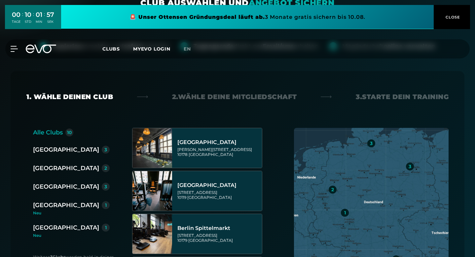
scroll to position [109, 0]
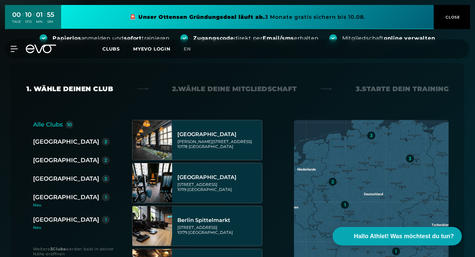
click at [53, 174] on div "[GEOGRAPHIC_DATA]" at bounding box center [66, 178] width 66 height 9
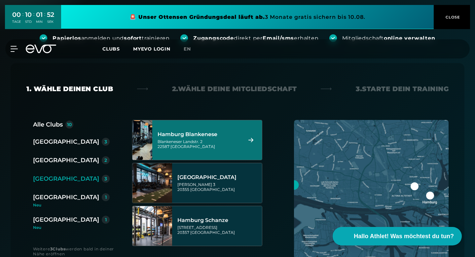
click at [212, 125] on div "Hamburg Blankenese [STREET_ADDRESS]" at bounding box center [198, 139] width 83 height 29
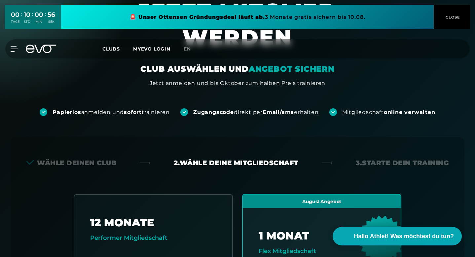
scroll to position [0, 0]
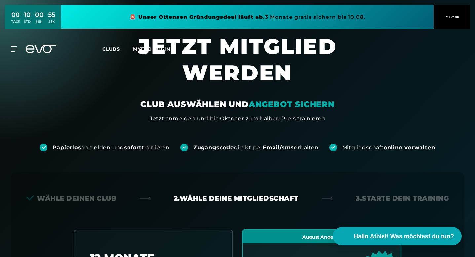
click at [19, 48] on div "MyEVO Login Über EVO Mitgliedschaften Probetraining TAGESPASS EVO Studios [GEOG…" at bounding box center [10, 49] width 23 height 6
click at [13, 50] on icon at bounding box center [16, 49] width 10 height 6
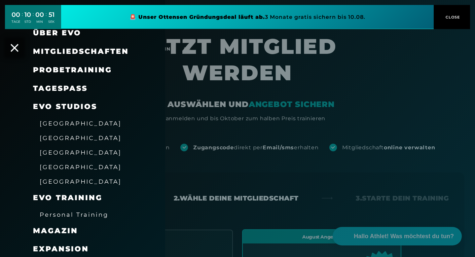
scroll to position [31, 0]
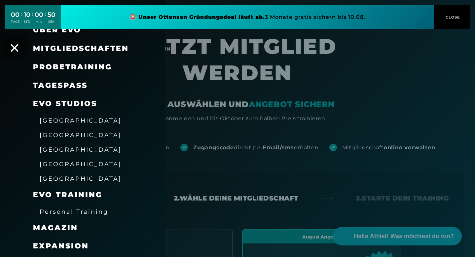
click at [69, 151] on span "[GEOGRAPHIC_DATA]" at bounding box center [81, 149] width 82 height 7
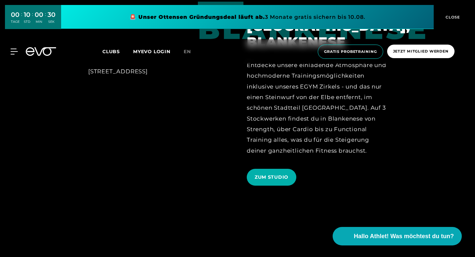
scroll to position [1142, 0]
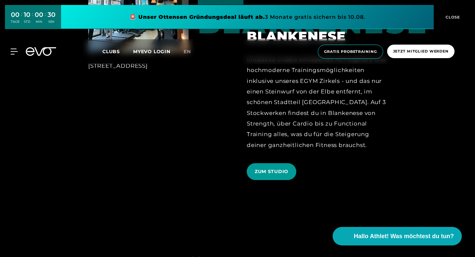
click at [281, 163] on span "ZUM STUDIO" at bounding box center [272, 171] width 50 height 17
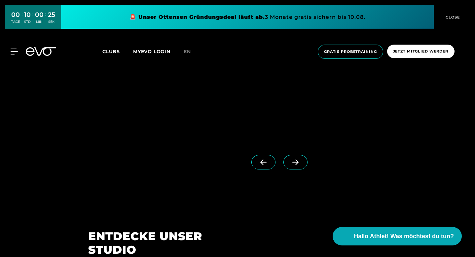
scroll to position [597, 0]
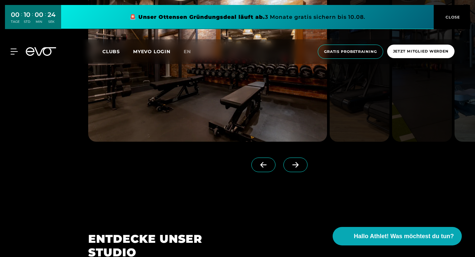
click at [453, 11] on button "CLOSE" at bounding box center [451, 17] width 36 height 24
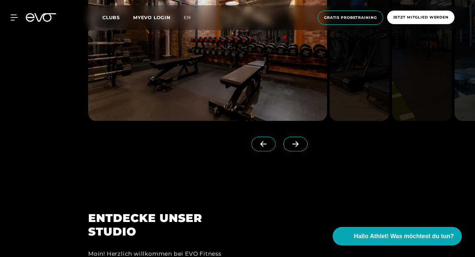
scroll to position [623, 0]
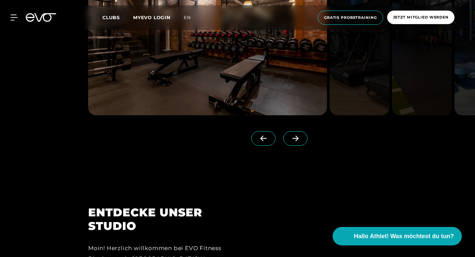
click at [302, 146] on span at bounding box center [295, 138] width 24 height 15
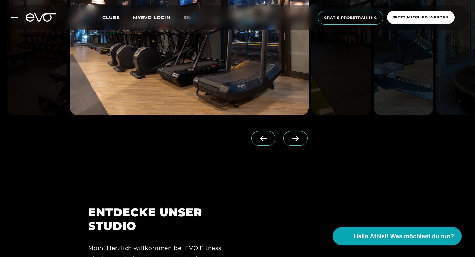
click at [302, 146] on span at bounding box center [295, 138] width 24 height 15
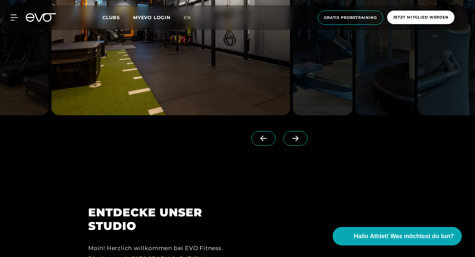
click at [302, 146] on span at bounding box center [295, 138] width 24 height 15
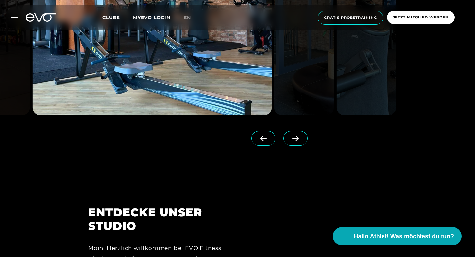
click at [302, 146] on span at bounding box center [295, 138] width 24 height 15
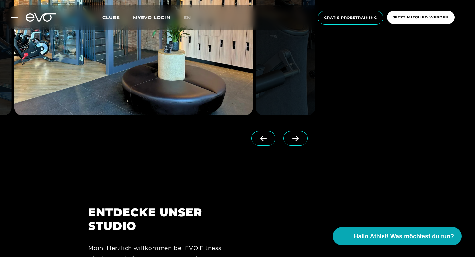
click at [302, 146] on span at bounding box center [295, 138] width 24 height 15
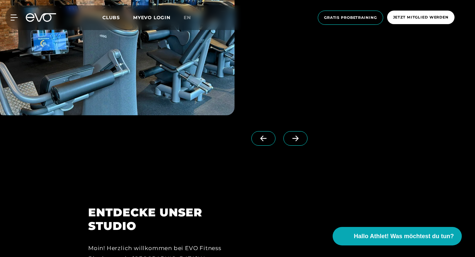
click at [302, 146] on span at bounding box center [295, 138] width 24 height 15
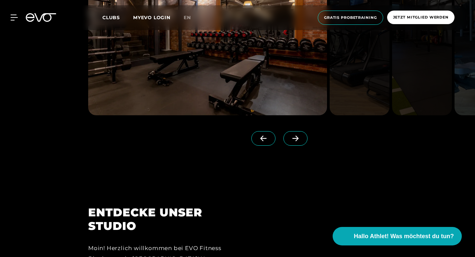
click at [301, 141] on icon at bounding box center [296, 138] width 12 height 6
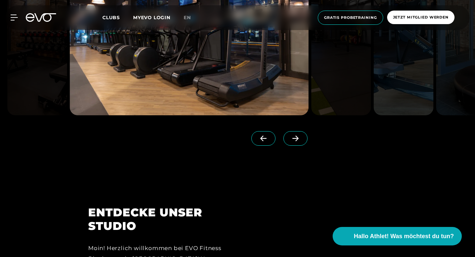
click at [301, 141] on icon at bounding box center [296, 138] width 12 height 6
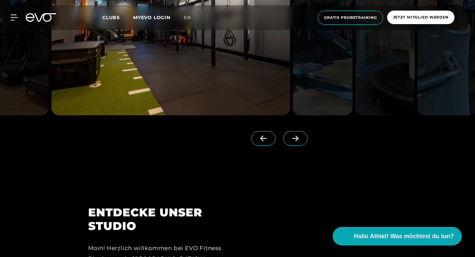
click at [301, 141] on icon at bounding box center [296, 138] width 12 height 6
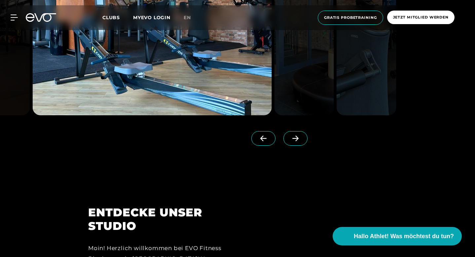
click at [301, 141] on icon at bounding box center [296, 138] width 12 height 6
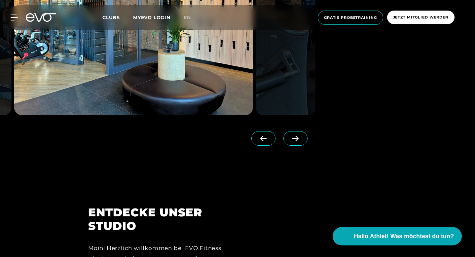
click at [301, 141] on icon at bounding box center [296, 138] width 12 height 6
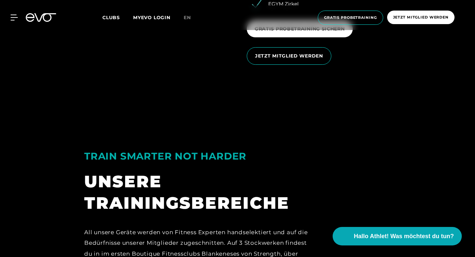
scroll to position [1063, 0]
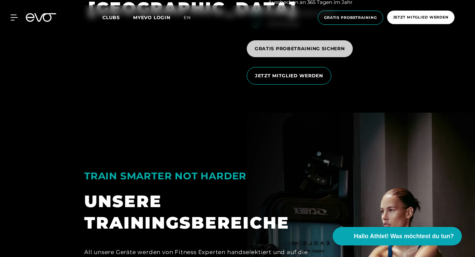
click at [300, 52] on span "GRATIS PROBETRAINING SICHERN" at bounding box center [300, 48] width 90 height 7
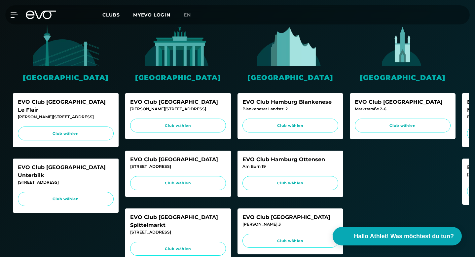
scroll to position [201, 0]
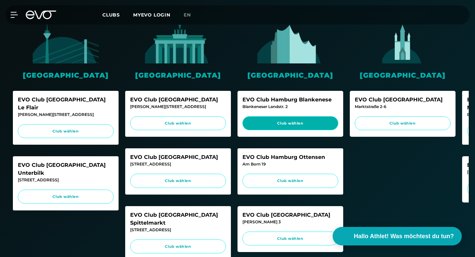
click at [290, 121] on span "Club wählen" at bounding box center [290, 124] width 83 height 6
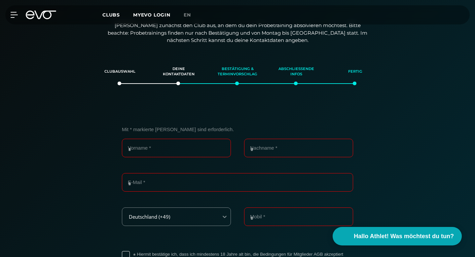
scroll to position [113, 0]
click at [187, 139] on input "Vorname *" at bounding box center [176, 148] width 109 height 18
type input "******"
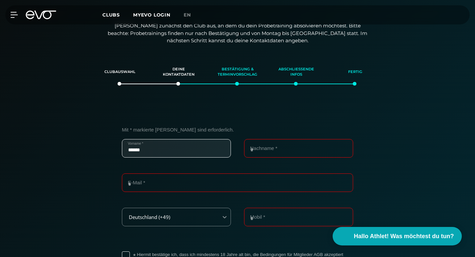
type input "*****"
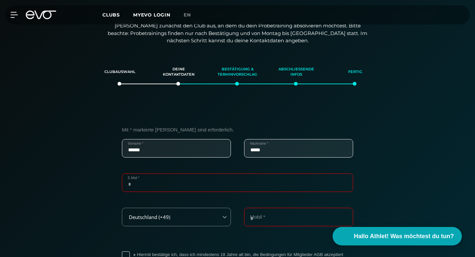
type input "**********"
click at [252, 208] on input "**********" at bounding box center [298, 217] width 109 height 18
type input "**********"
click at [82, 232] on div "**********" at bounding box center [238, 215] width 456 height 210
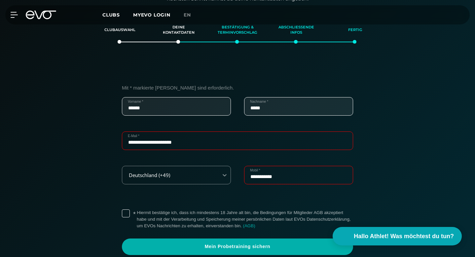
scroll to position [156, 0]
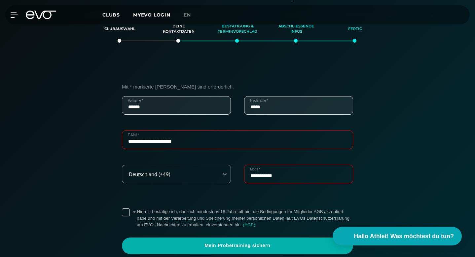
click at [137, 208] on label "* Hiermit bestätige ich, dass ich mindestens 18 Jahre alt bin, die Bedingungen …" at bounding box center [245, 218] width 216 height 20
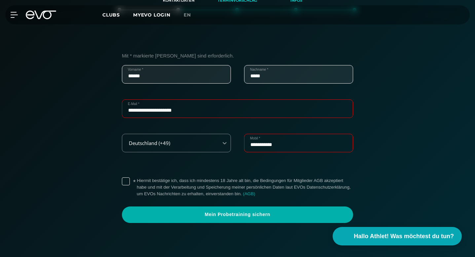
scroll to position [197, 0]
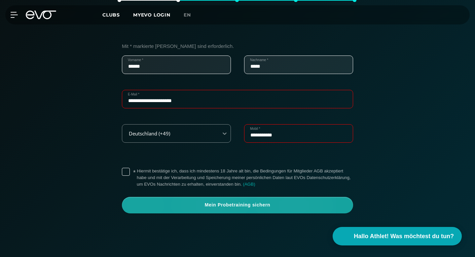
click at [225, 202] on span "Mein Probetraining sichern" at bounding box center [237, 205] width 215 height 7
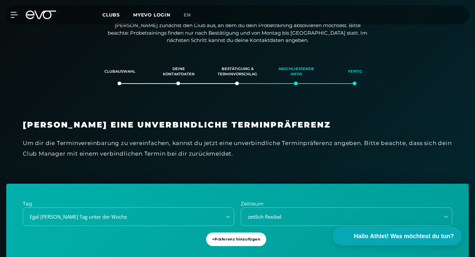
scroll to position [113, 0]
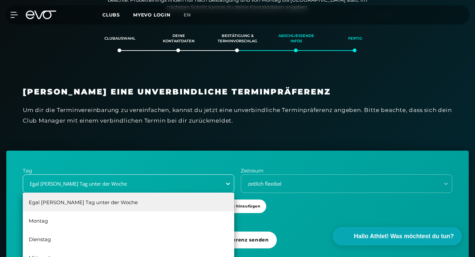
click at [227, 193] on div "Egal [PERSON_NAME] Tag unter der Woche, 1 of 6. 6 results available. Use Up and…" at bounding box center [128, 183] width 211 height 18
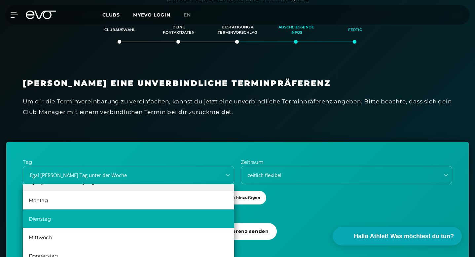
scroll to position [0, 0]
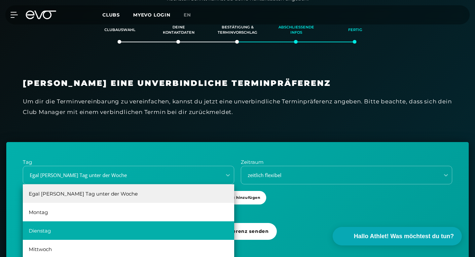
click at [125, 203] on div "Montag" at bounding box center [128, 212] width 211 height 18
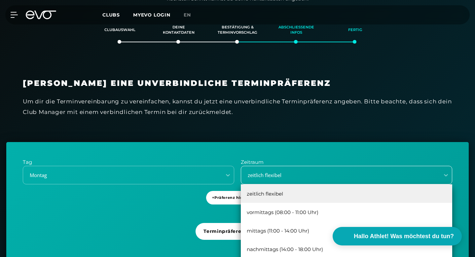
click at [429, 166] on div "zeitlich flexibel" at bounding box center [346, 175] width 211 height 18
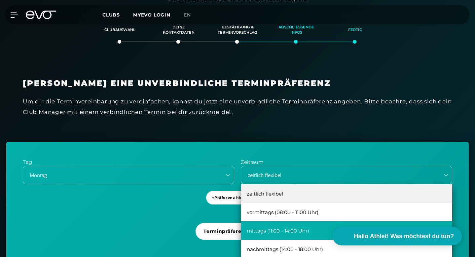
click at [308, 221] on div "mittags (11:00 - 14:00 Uhr)" at bounding box center [346, 230] width 211 height 18
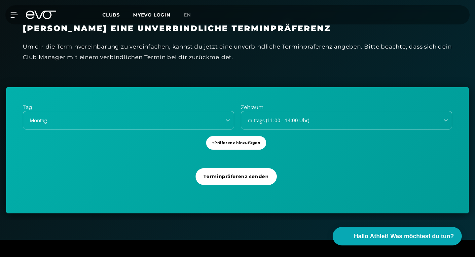
scroll to position [212, 0]
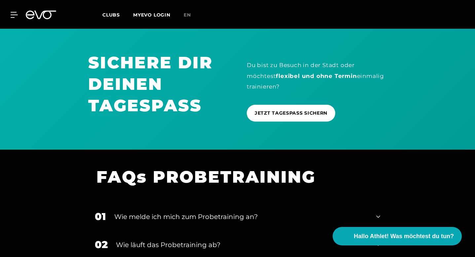
click at [228, 166] on h1 "FAQs PROBETRAINING" at bounding box center [233, 176] width 274 height 21
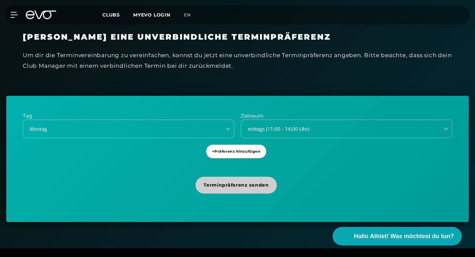
scroll to position [191, 0]
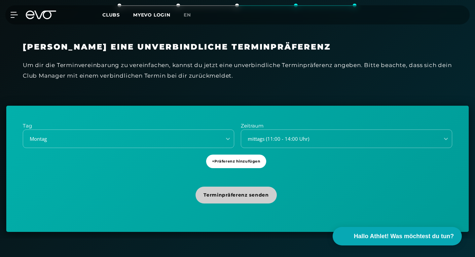
click at [232, 187] on span "Terminpräferenz senden" at bounding box center [235, 195] width 81 height 17
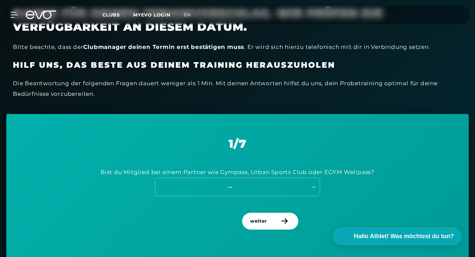
scroll to position [224, 0]
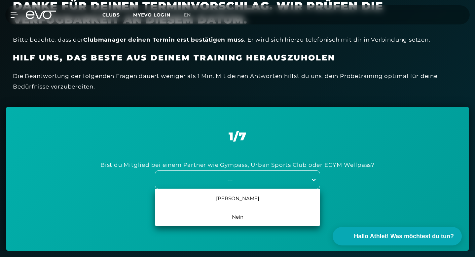
click at [315, 174] on div at bounding box center [314, 180] width 12 height 12
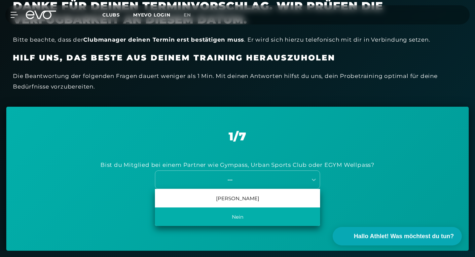
click at [292, 207] on div "Nein" at bounding box center [237, 216] width 165 height 18
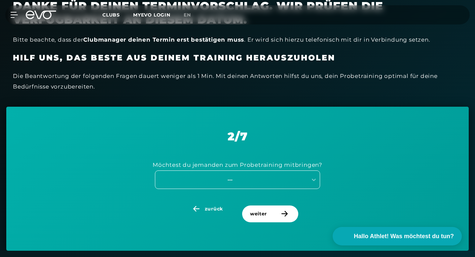
click at [284, 176] on div "---" at bounding box center [230, 180] width 148 height 8
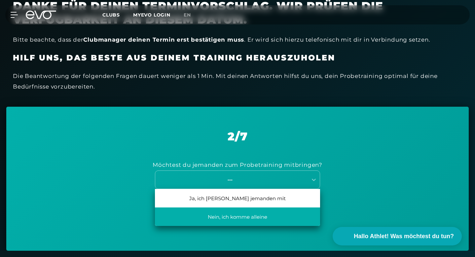
click at [262, 207] on div "Nein, ich komme alleine" at bounding box center [237, 216] width 165 height 18
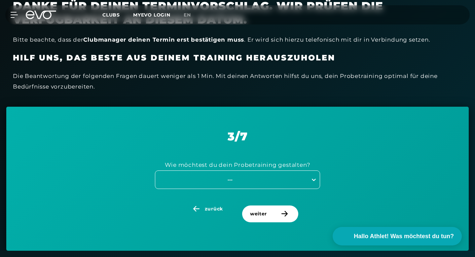
click at [311, 176] on icon at bounding box center [313, 179] width 7 height 7
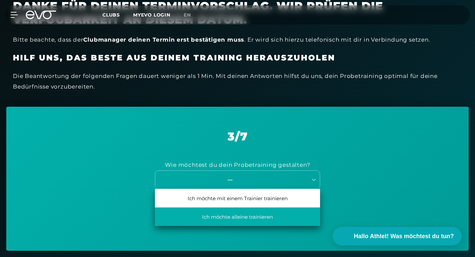
click at [271, 207] on div "Ich möchte alleine trainieren" at bounding box center [237, 216] width 165 height 18
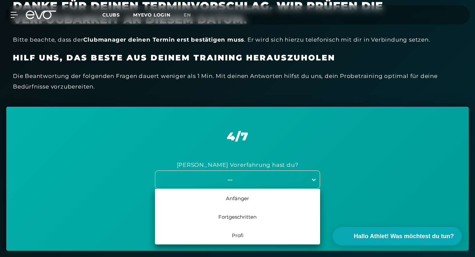
click at [310, 174] on div at bounding box center [314, 180] width 12 height 12
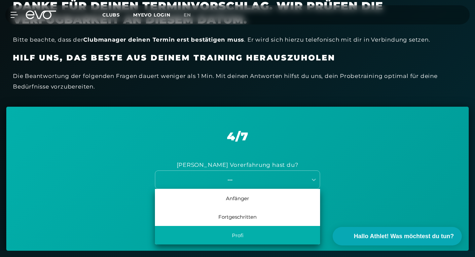
click at [267, 226] on div "Profi" at bounding box center [237, 235] width 165 height 18
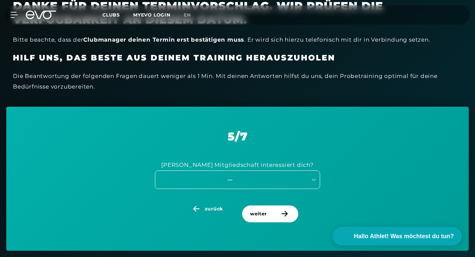
click at [294, 176] on div "---" at bounding box center [230, 180] width 148 height 8
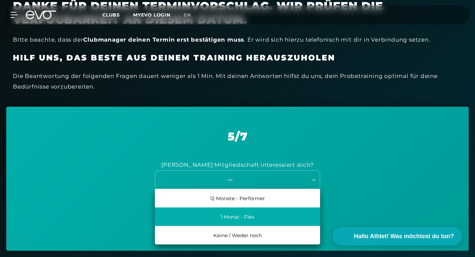
click at [283, 207] on div "1 Monat - Flex" at bounding box center [237, 216] width 165 height 18
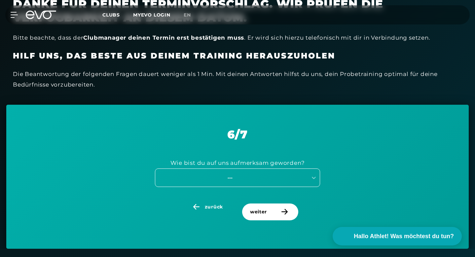
click at [271, 168] on div "---" at bounding box center [237, 177] width 165 height 18
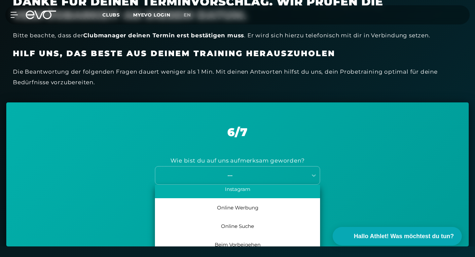
scroll to position [30, 0]
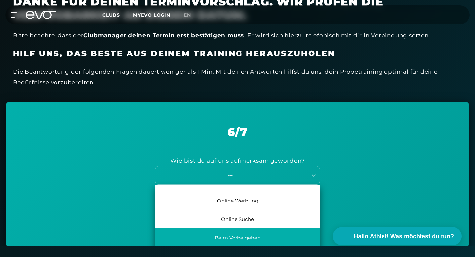
click at [251, 228] on div "Beim Vorbeigehen" at bounding box center [237, 237] width 165 height 18
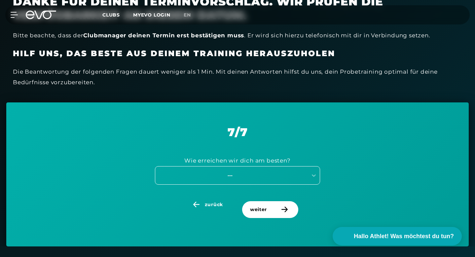
click at [297, 171] on div "---" at bounding box center [230, 175] width 148 height 8
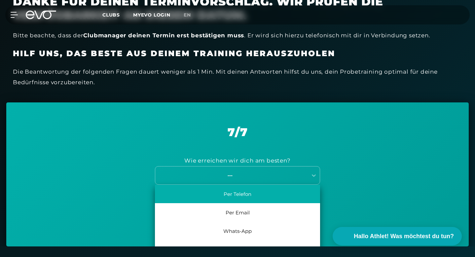
click at [282, 185] on div "Per Telefon" at bounding box center [237, 194] width 165 height 18
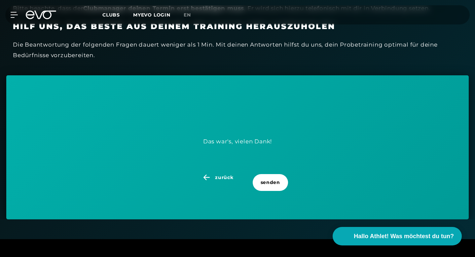
scroll to position [271, 0]
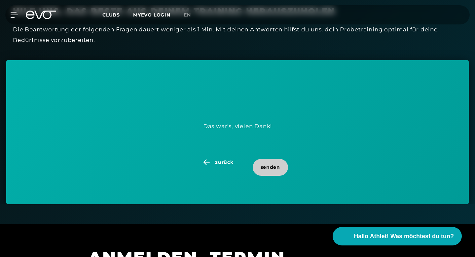
click at [273, 164] on span "senden" at bounding box center [269, 167] width 19 height 7
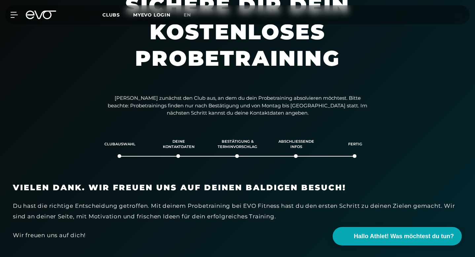
scroll to position [41, 0]
